Goal: Navigation & Orientation: Find specific page/section

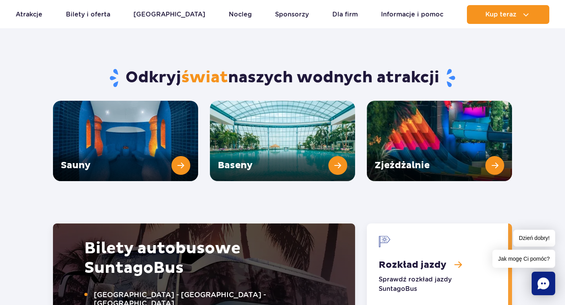
scroll to position [1044, 0]
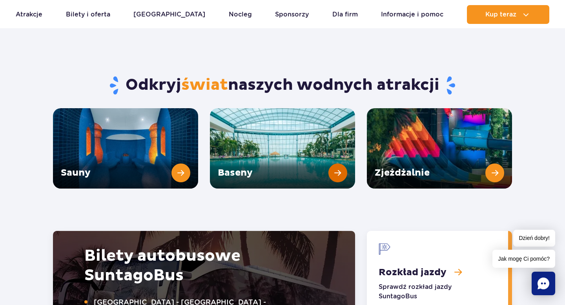
click at [334, 157] on link "Baseny" at bounding box center [282, 148] width 145 height 80
click at [161, 149] on link "Sauny" at bounding box center [125, 148] width 145 height 80
click at [434, 108] on link "Zjeżdżalnie" at bounding box center [439, 148] width 145 height 80
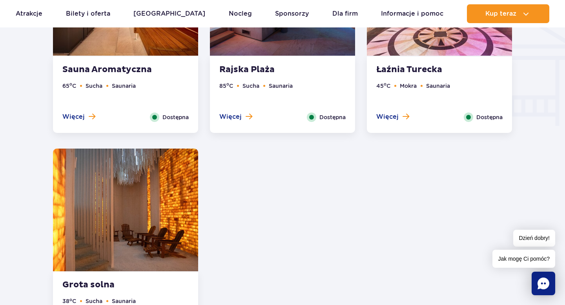
scroll to position [986, 0]
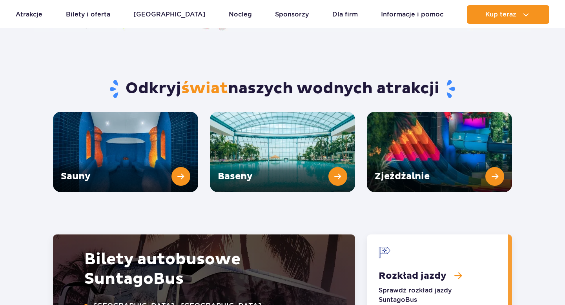
scroll to position [1044, 0]
